Goal: Task Accomplishment & Management: Use online tool/utility

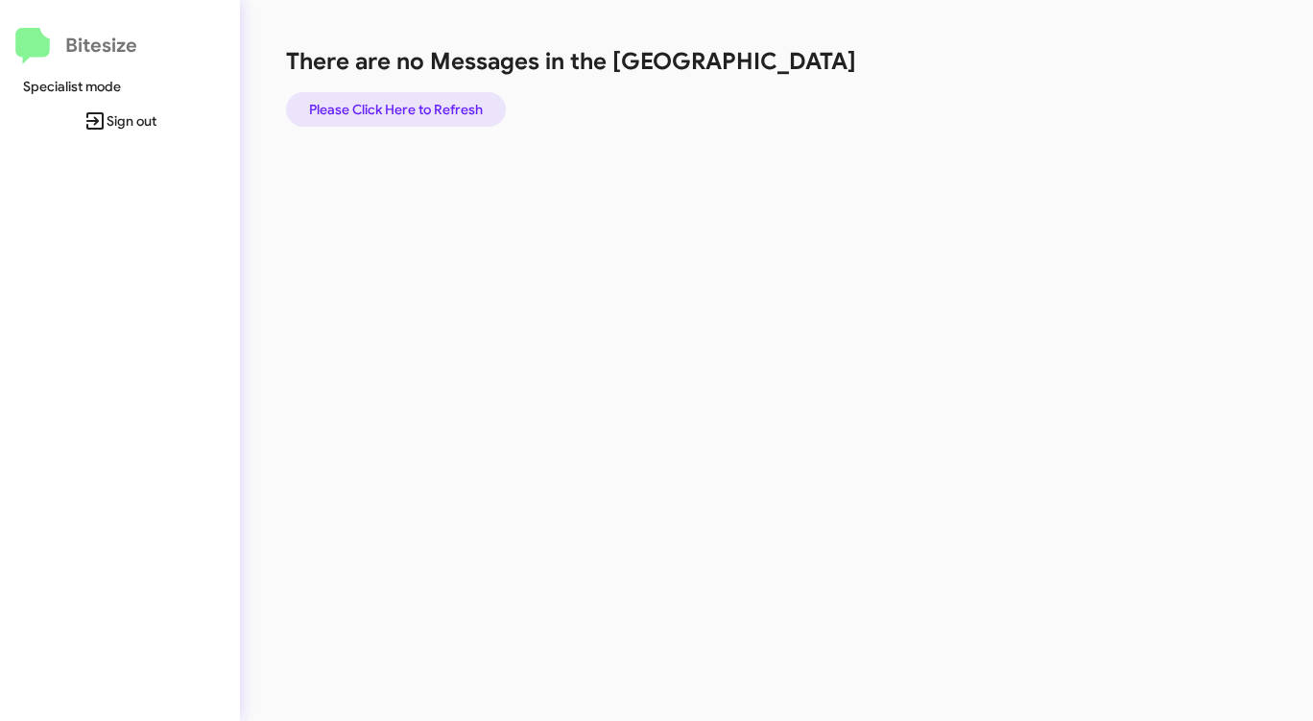
click at [409, 115] on span "Please Click Here to Refresh" at bounding box center [396, 109] width 174 height 35
click at [389, 96] on span "Please Click Here to Refresh" at bounding box center [396, 109] width 174 height 35
click at [387, 98] on span "Please Click Here to Refresh" at bounding box center [396, 109] width 174 height 35
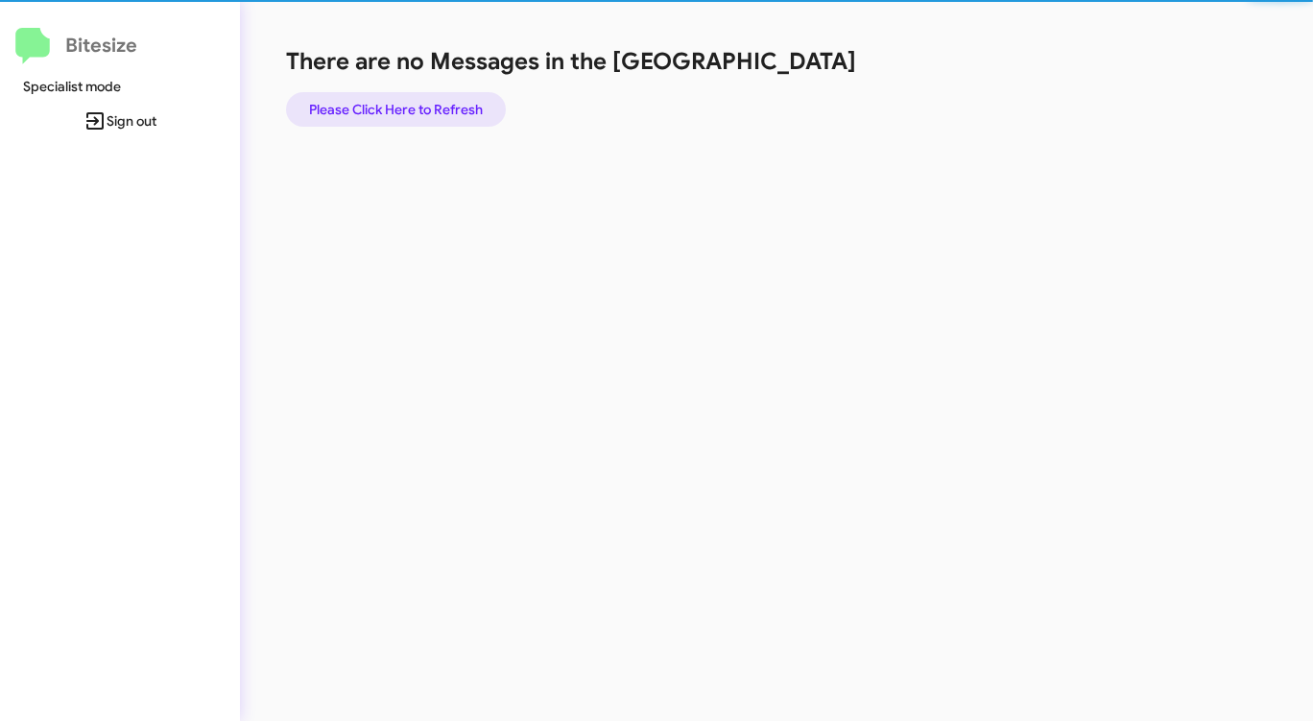
click at [387, 98] on span "Please Click Here to Refresh" at bounding box center [396, 109] width 174 height 35
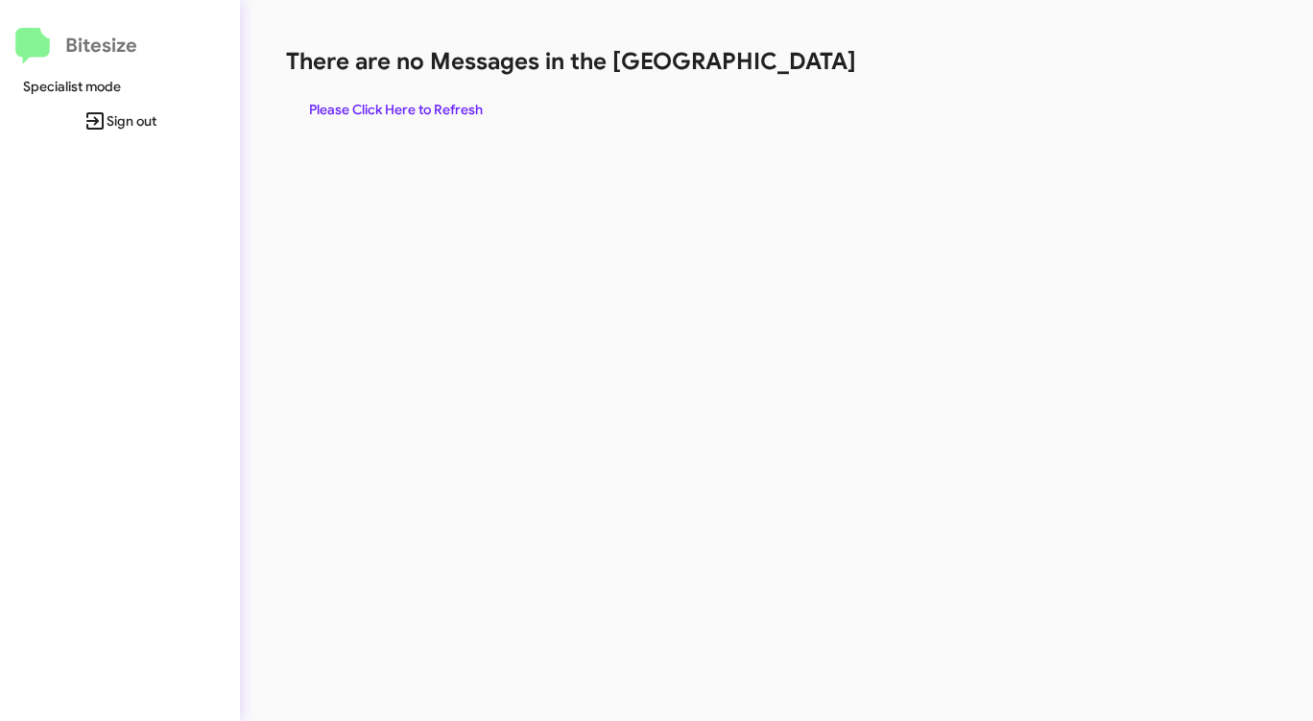
click at [387, 98] on span "Please Click Here to Refresh" at bounding box center [396, 109] width 174 height 35
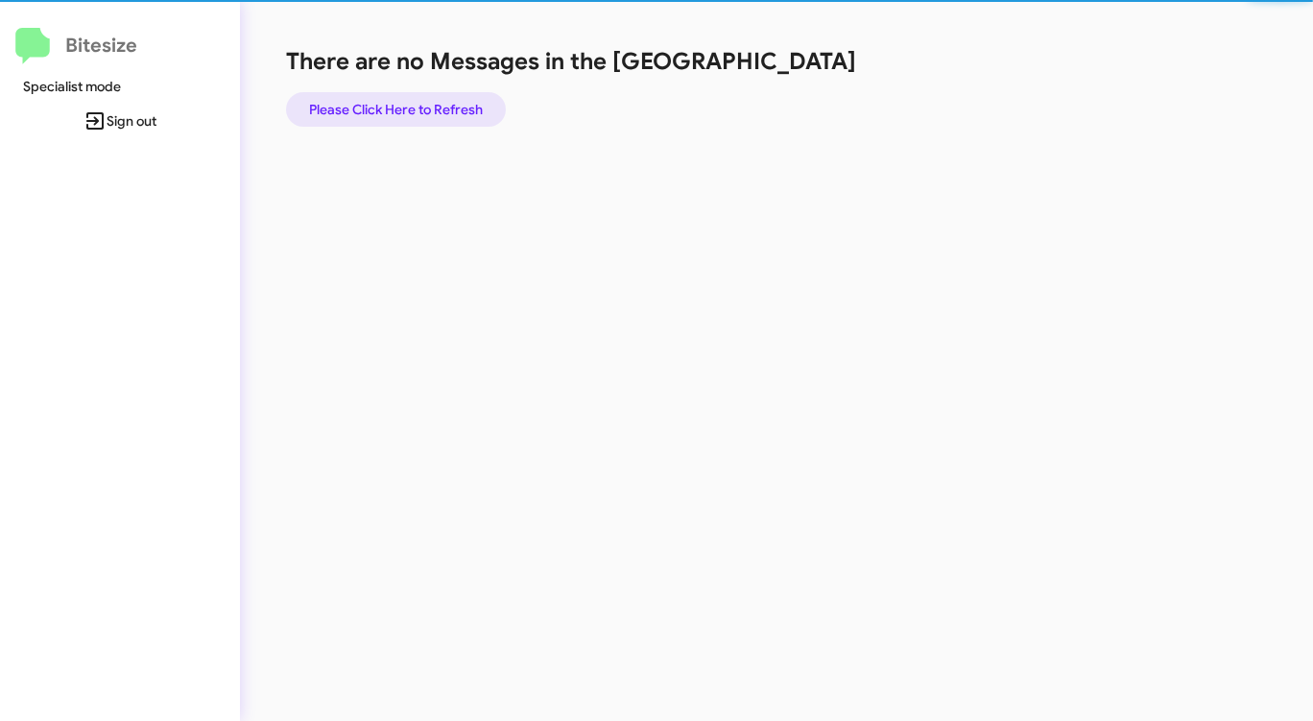
click at [387, 98] on span "Please Click Here to Refresh" at bounding box center [396, 109] width 174 height 35
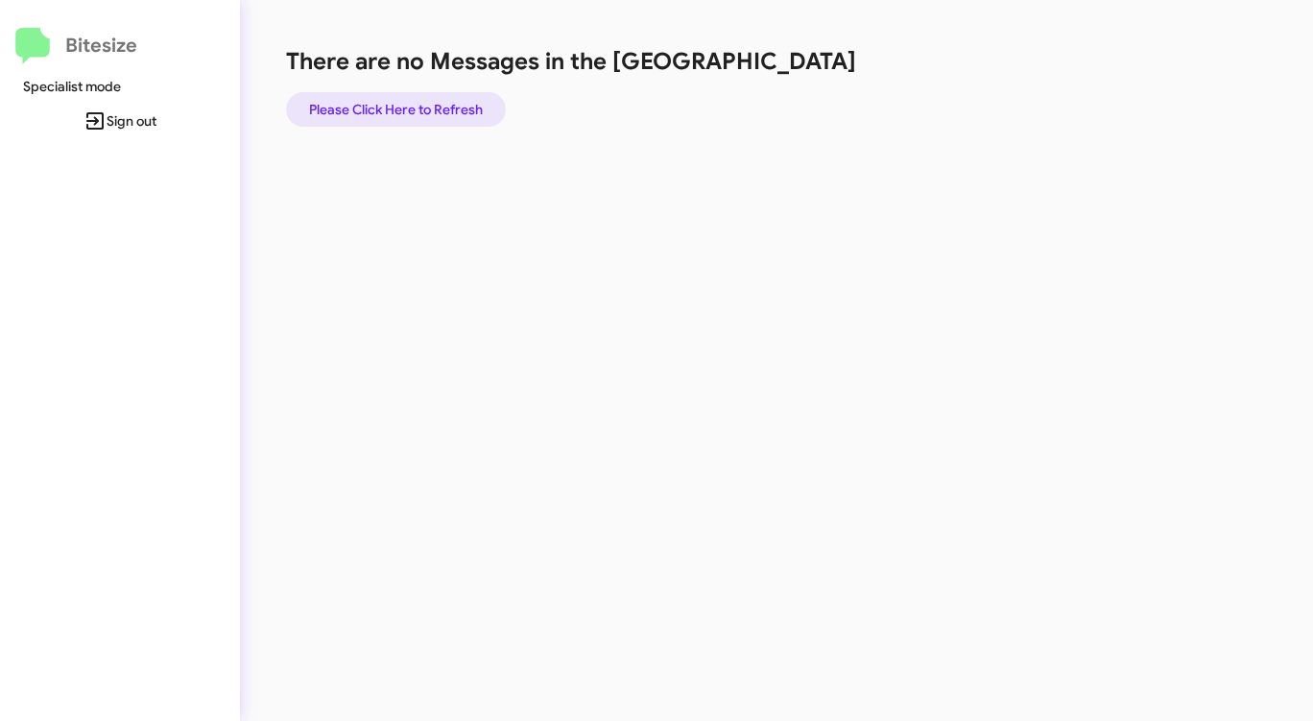
click at [409, 99] on span "Please Click Here to Refresh" at bounding box center [396, 109] width 174 height 35
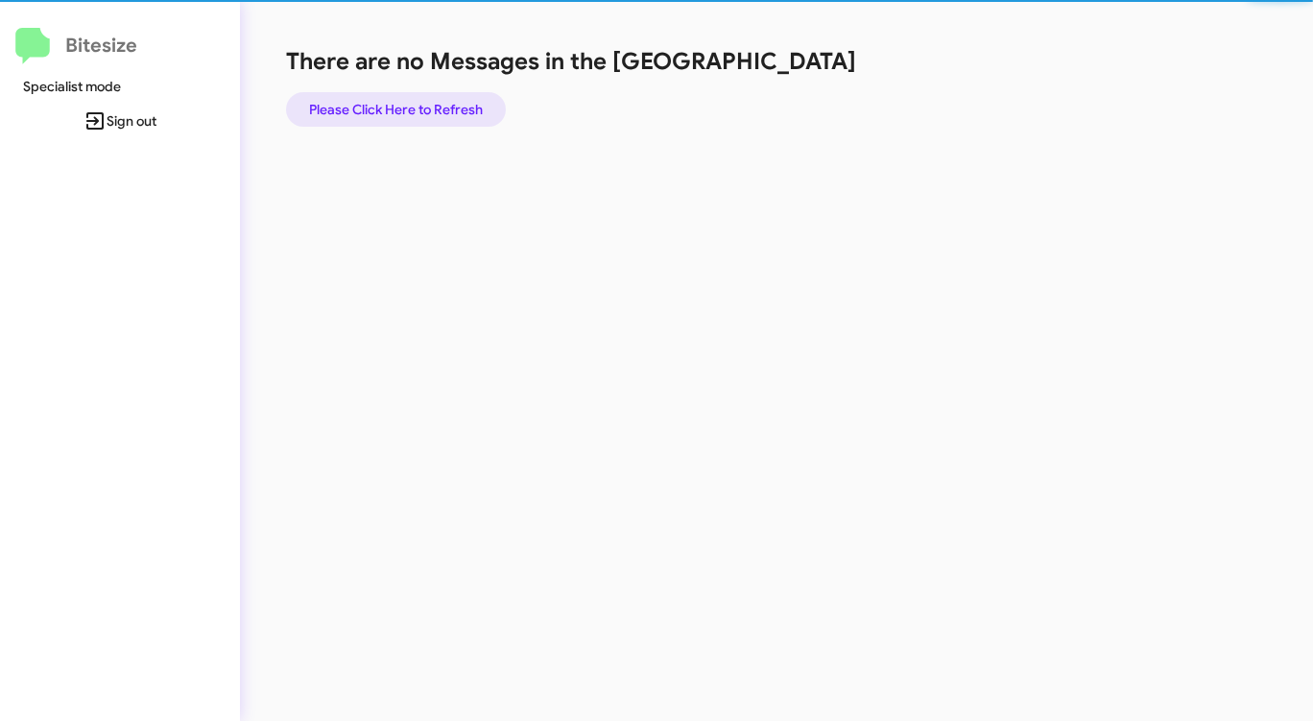
click at [409, 99] on span "Please Click Here to Refresh" at bounding box center [396, 109] width 174 height 35
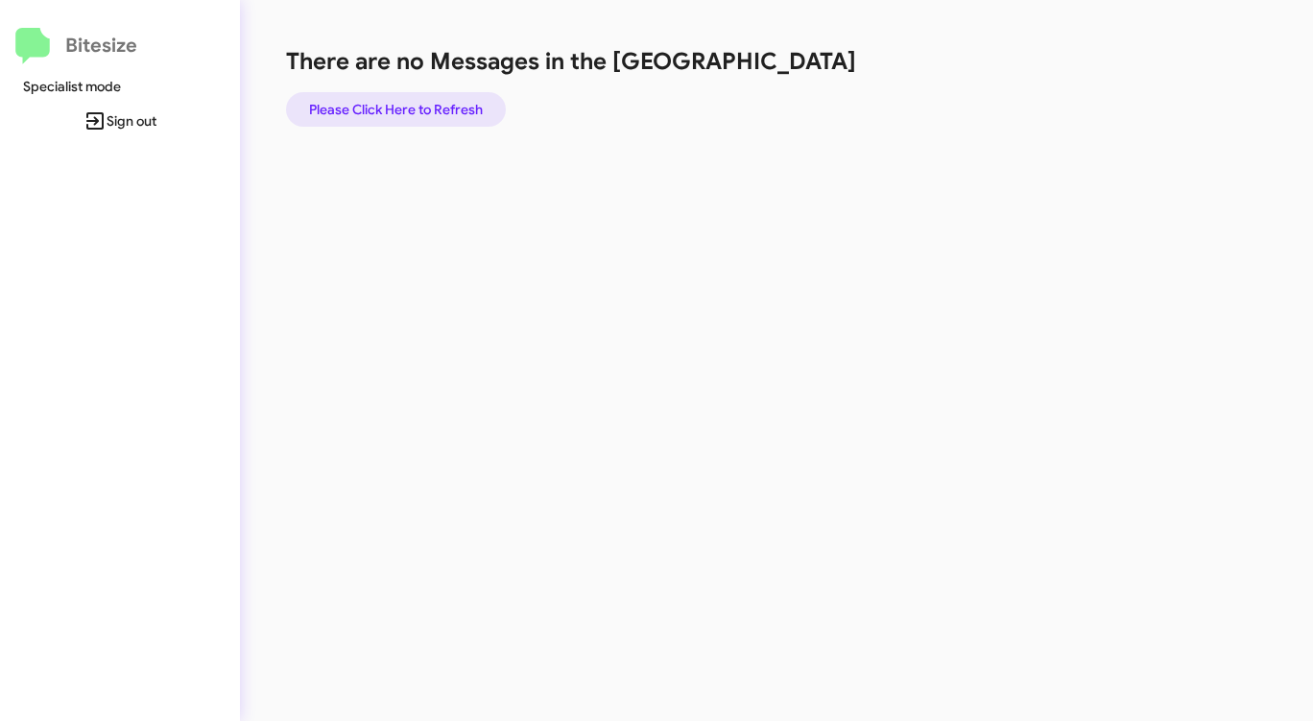
click at [409, 99] on span "Please Click Here to Refresh" at bounding box center [396, 109] width 174 height 35
click at [407, 99] on span "Please Click Here to Refresh" at bounding box center [396, 109] width 174 height 35
